Goal: Task Accomplishment & Management: Use online tool/utility

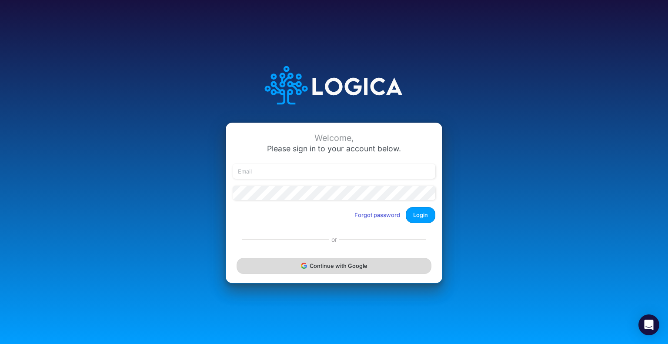
click at [290, 265] on button "Continue with Google" at bounding box center [333, 266] width 195 height 16
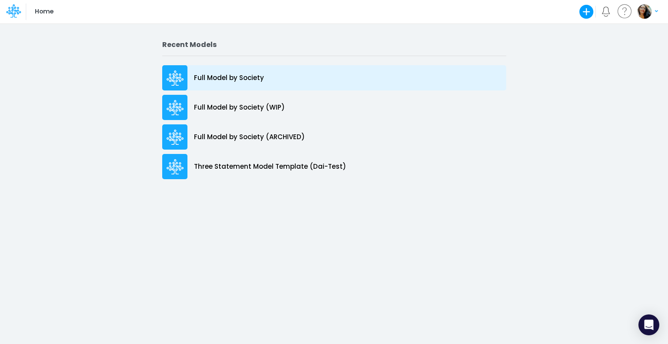
click at [216, 77] on p "Full Model by Society" at bounding box center [229, 78] width 70 height 10
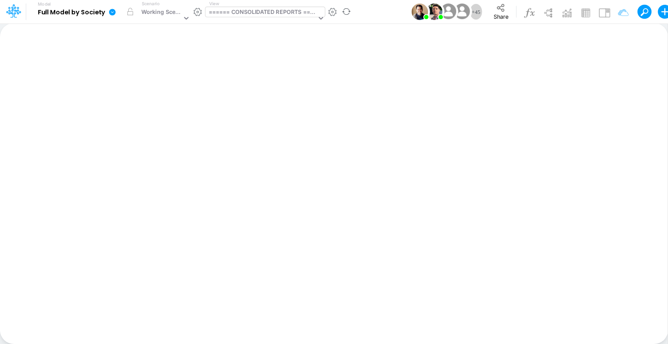
click at [236, 10] on div "====== CONSOLIDATED REPORTS ======" at bounding box center [263, 13] width 108 height 10
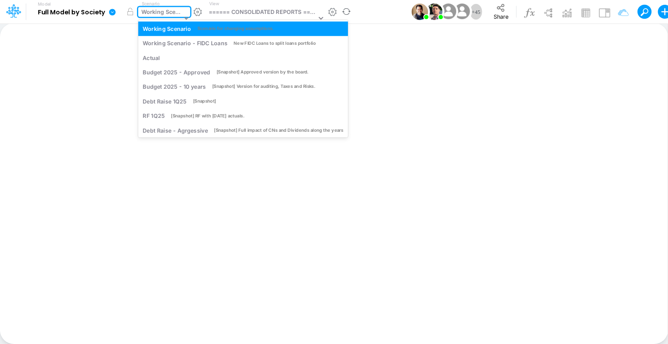
click at [167, 18] on div "Working Scenario" at bounding box center [160, 18] width 44 height 23
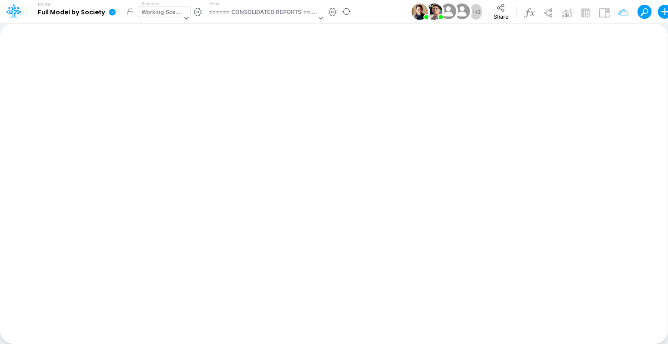
drag, startPoint x: 196, startPoint y: 45, endPoint x: 176, endPoint y: 11, distance: 40.0
click at [176, 11] on div "Working Scenario" at bounding box center [161, 13] width 40 height 10
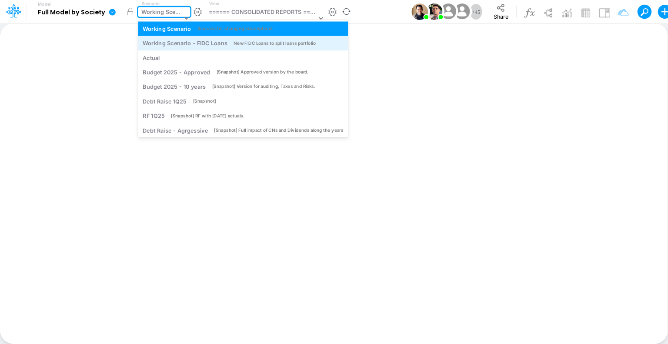
click at [216, 41] on div "Working Scenario - FIDC Loans" at bounding box center [185, 43] width 84 height 8
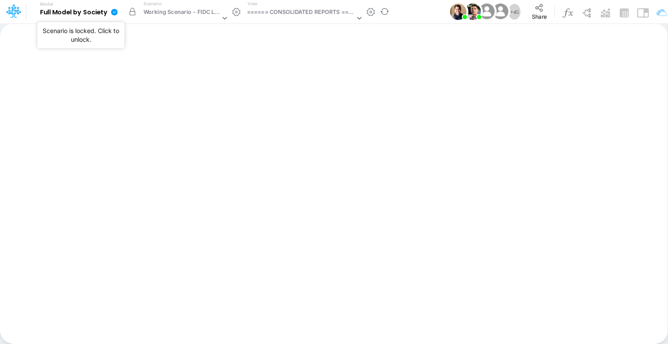
click at [133, 12] on button "button" at bounding box center [132, 12] width 16 height 16
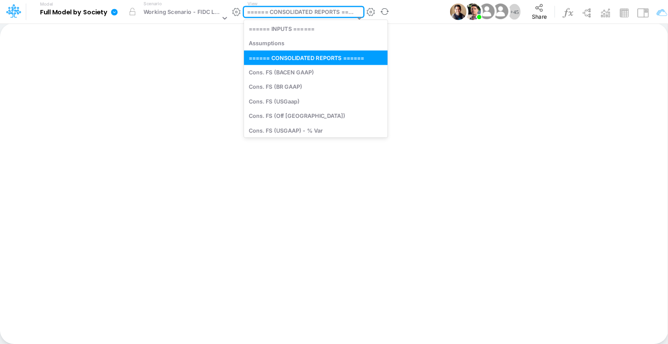
click at [259, 13] on div "====== CONSOLIDATED REPORTS ======" at bounding box center [301, 13] width 108 height 10
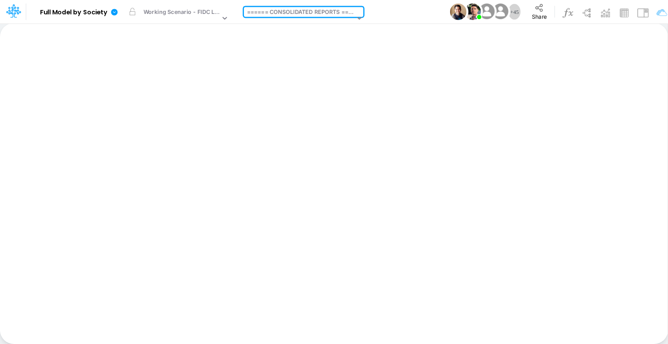
click at [263, 163] on div "Insert new Conditional formatting Paste Cut Copy AutoFill Ready 100% Sum: null …" at bounding box center [333, 183] width 667 height 321
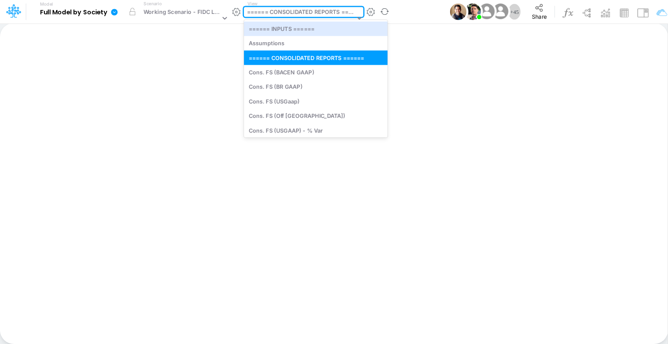
click at [289, 14] on div "====== CONSOLIDATED REPORTS ======" at bounding box center [301, 13] width 108 height 10
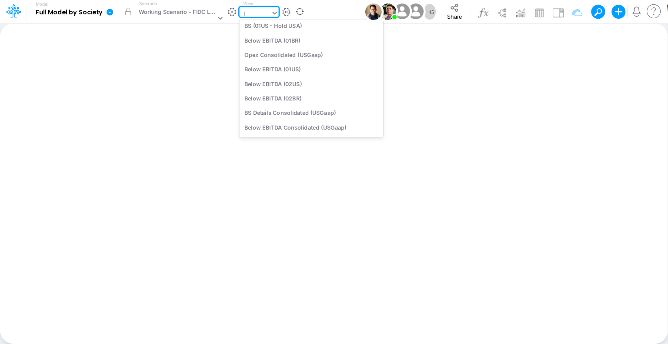
scroll to position [52, 0]
type input "lo"
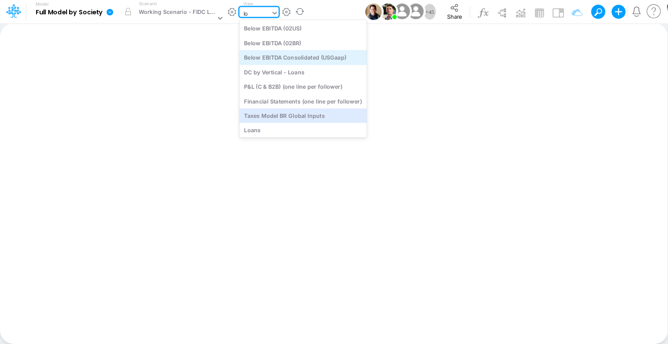
scroll to position [82, 0]
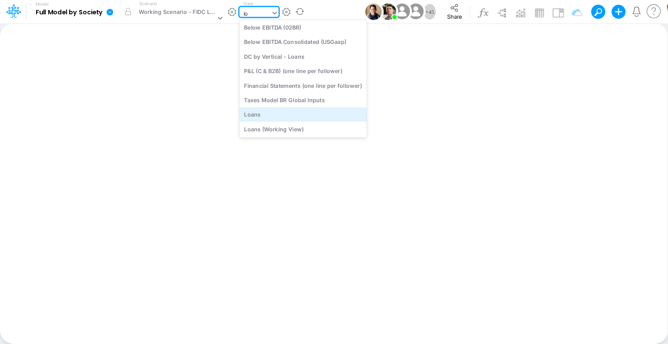
click at [278, 116] on div "Loans" at bounding box center [303, 114] width 127 height 14
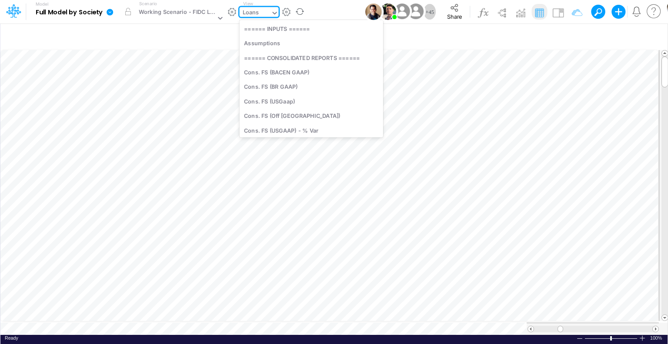
click at [273, 11] on icon at bounding box center [275, 13] width 8 height 8
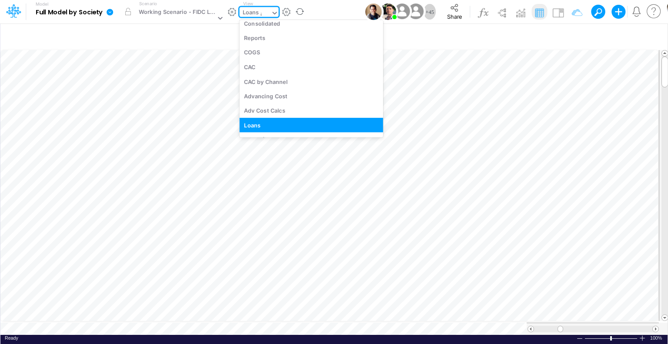
scroll to position [1328, 0]
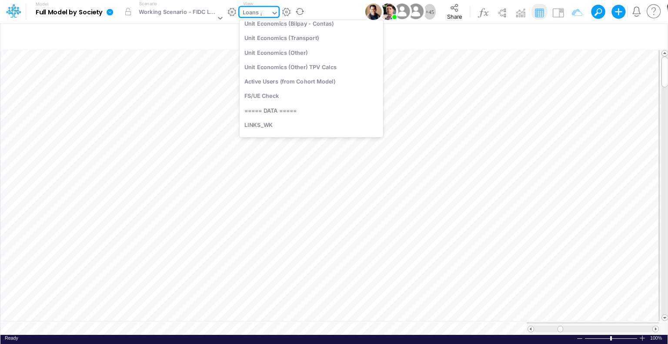
type input "as"
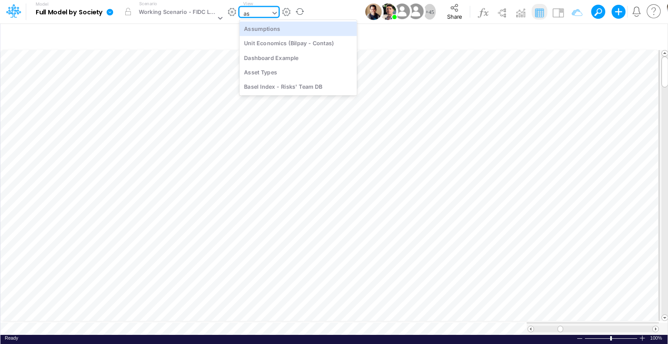
scroll to position [0, 0]
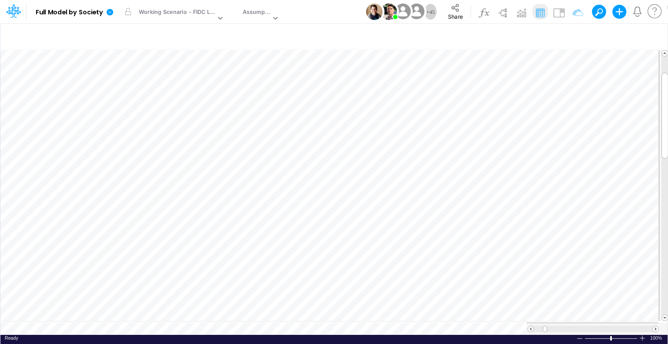
scroll to position [4, 1]
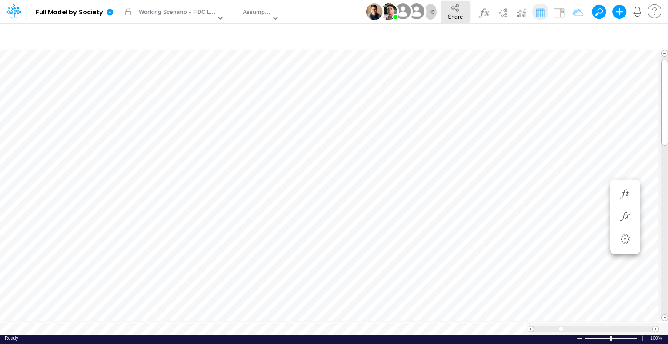
scroll to position [4, 1]
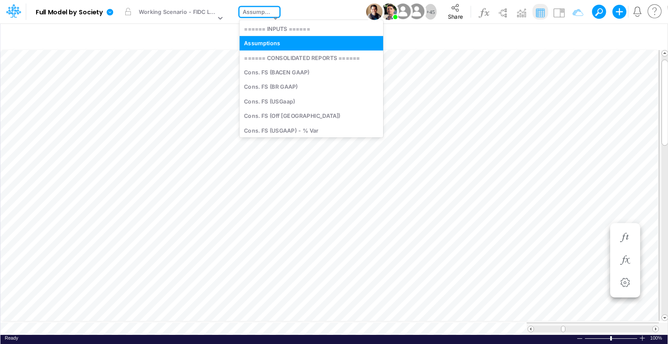
click at [259, 10] on div "Assumptions" at bounding box center [257, 13] width 28 height 10
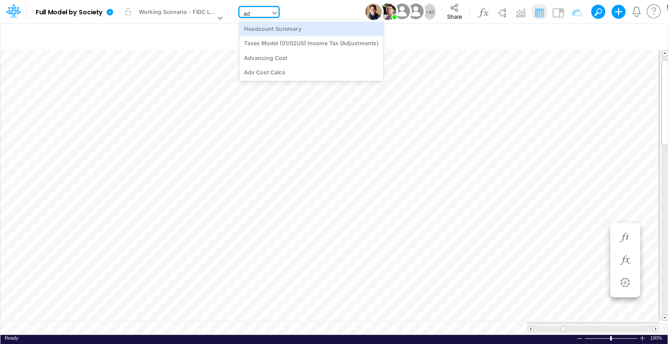
type input "adv"
click at [260, 25] on div "Advancing Cost" at bounding box center [298, 28] width 117 height 14
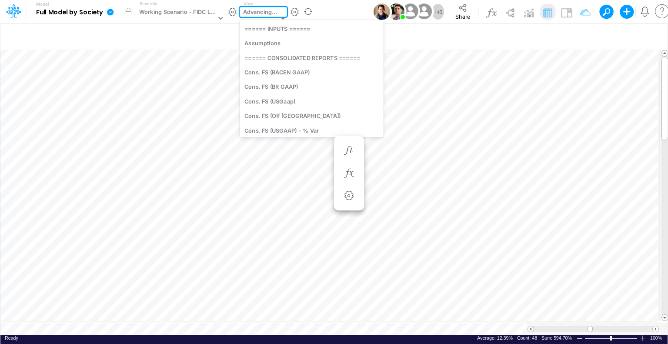
click at [259, 13] on div "Advancing Cost" at bounding box center [260, 13] width 35 height 10
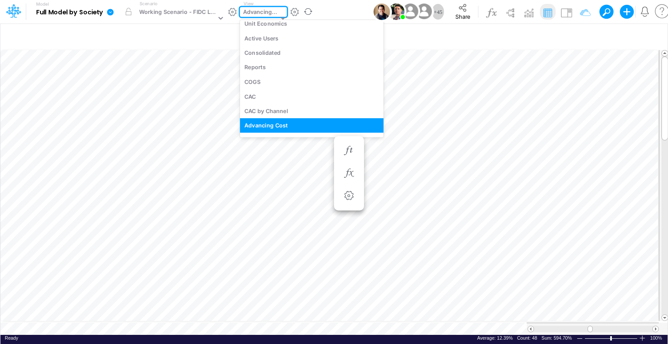
type input "i"
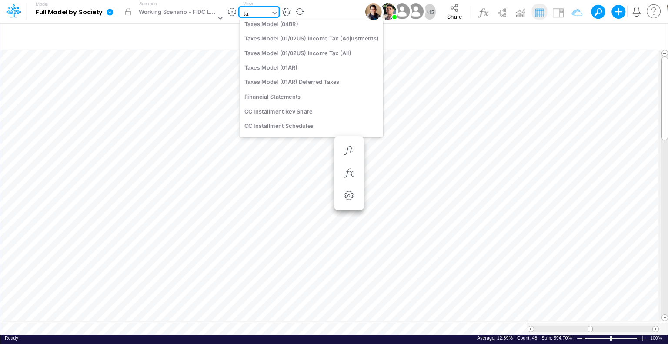
scroll to position [199, 0]
type input "taxes"
